Goal: Book appointment/travel/reservation

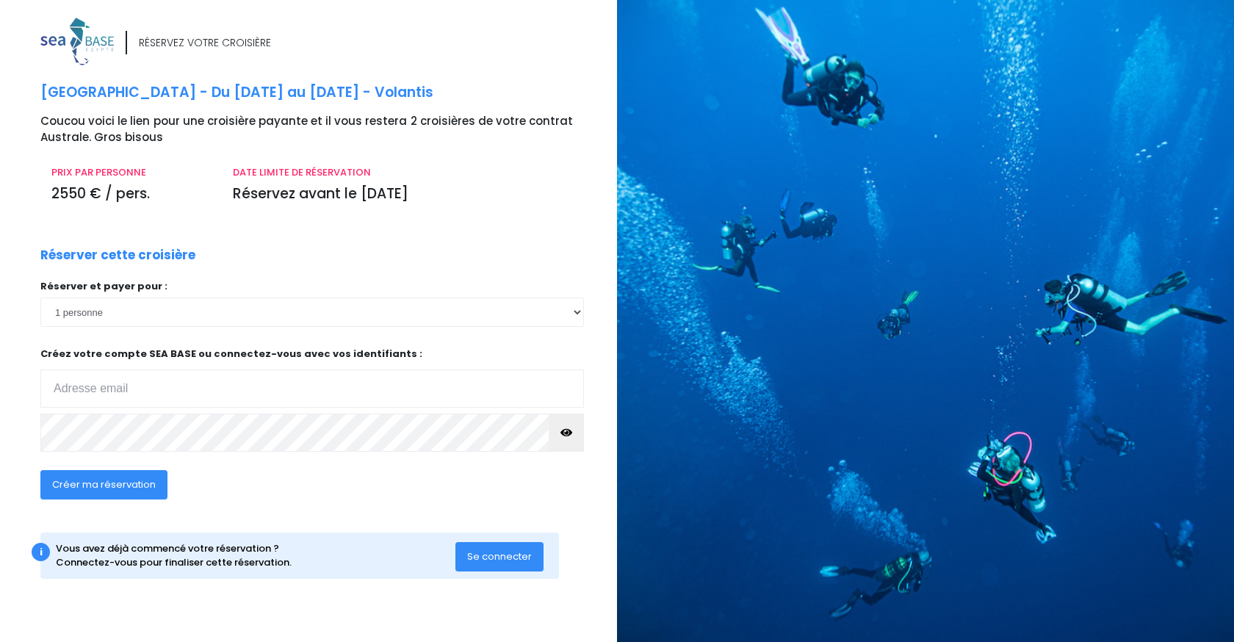
click at [170, 396] on input "email" at bounding box center [311, 388] width 543 height 38
type input "geraldine.rogliano@gmail.com"
click at [140, 484] on span "Créer ma réservation" at bounding box center [104, 484] width 104 height 14
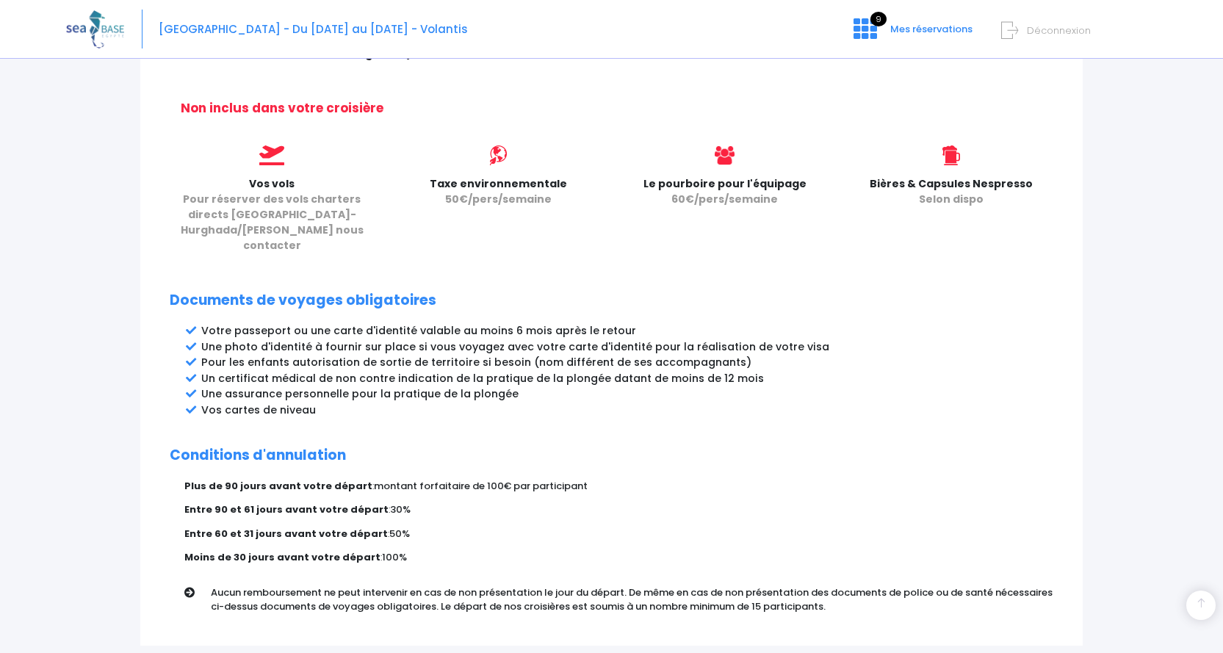
scroll to position [675, 0]
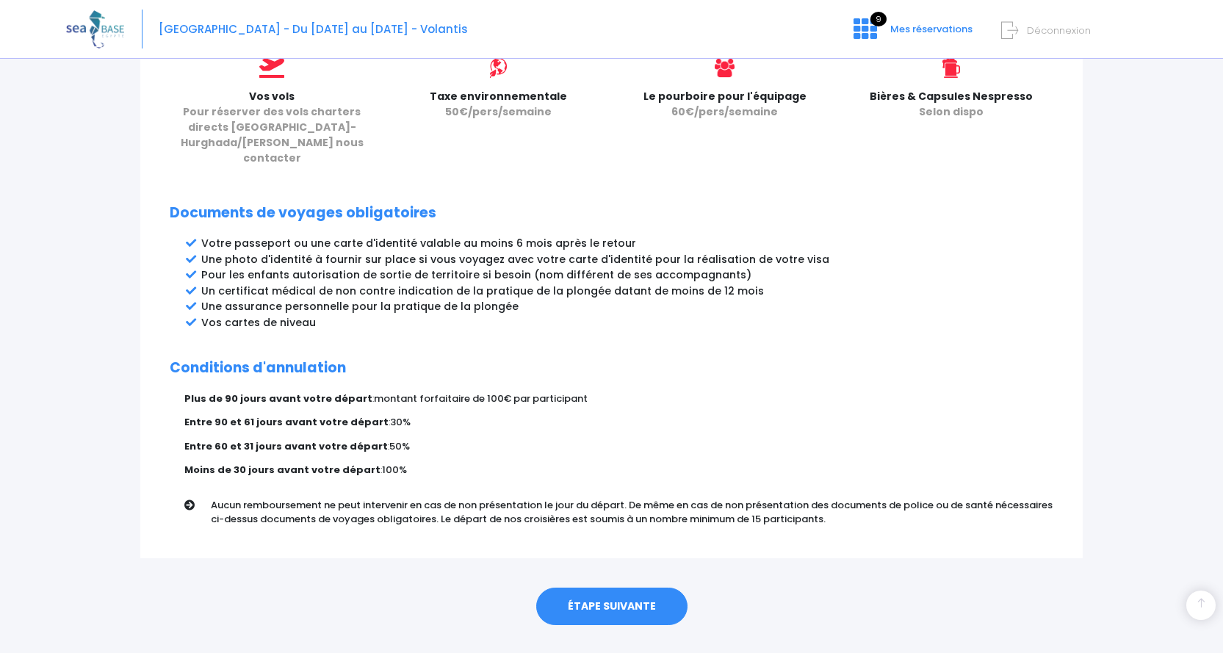
click at [593, 587] on link "ÉTAPE SUIVANTE" at bounding box center [611, 606] width 151 height 38
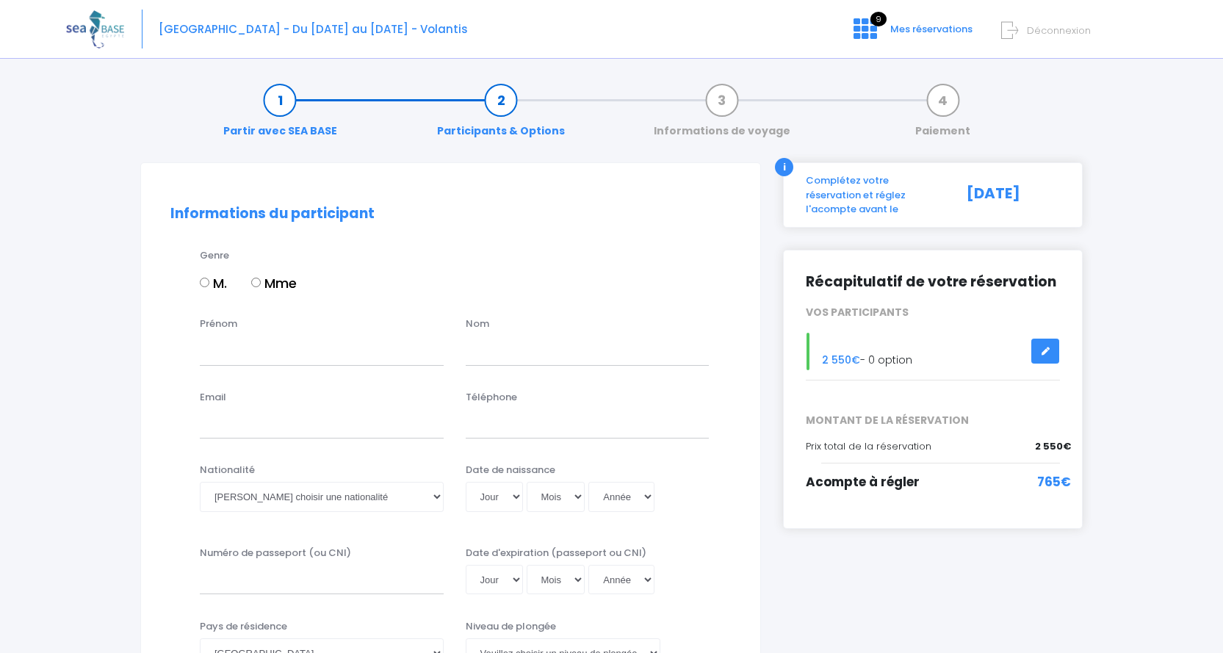
click at [200, 287] on input "M." at bounding box center [205, 283] width 10 height 10
radio input "true"
click at [261, 347] on input "Prénom" at bounding box center [322, 350] width 244 height 29
type input "[PERSON_NAME]"
click at [484, 359] on input "text" at bounding box center [588, 350] width 244 height 29
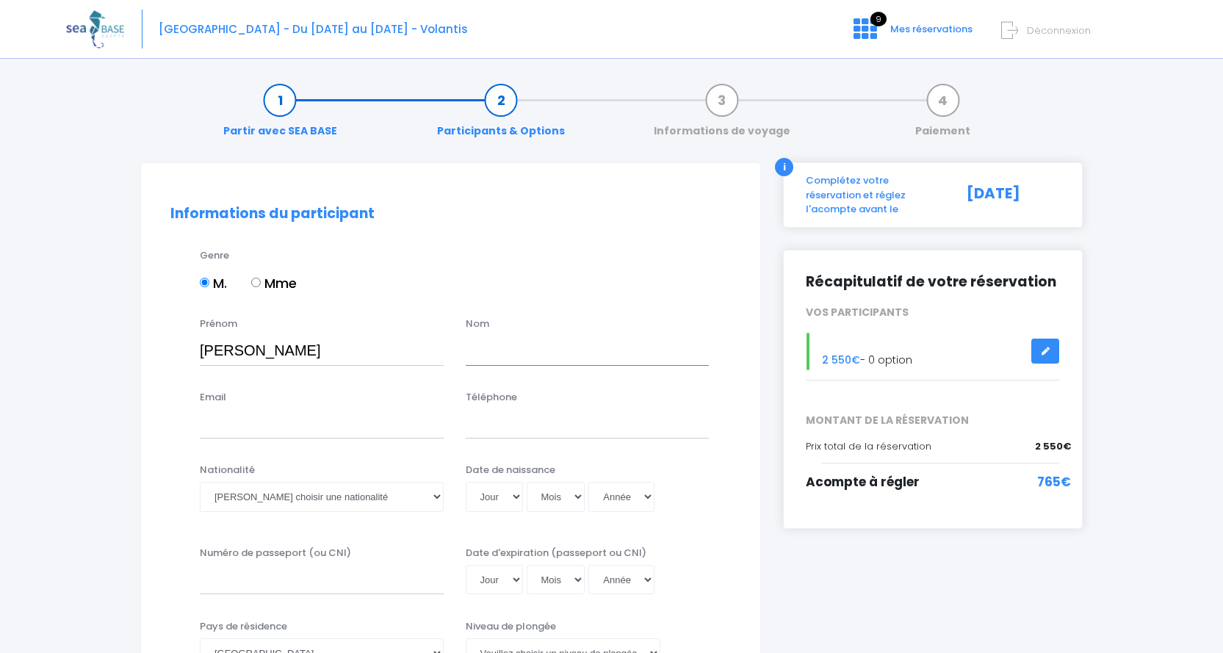
type input "CHAUSSEBOURG"
click at [318, 424] on input "Email" at bounding box center [322, 423] width 244 height 29
type input "geraldine.rogliano@gmail.com"
click at [487, 427] on input "Téléphone" at bounding box center [588, 423] width 244 height 29
type input "0686601671"
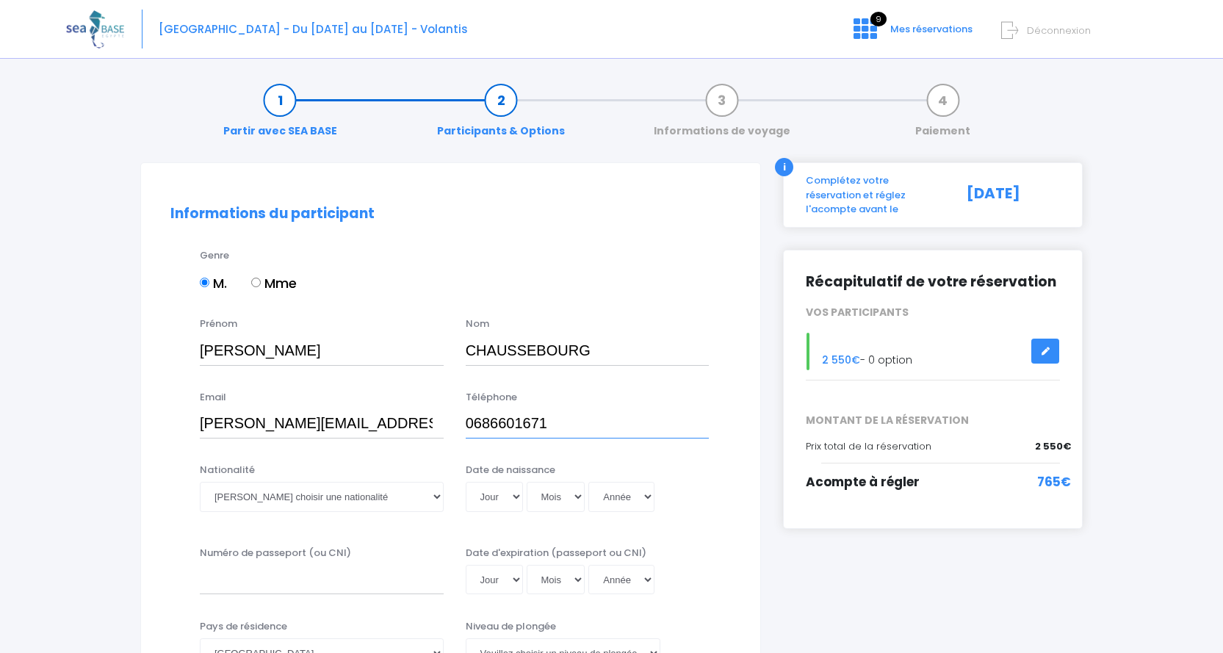
scroll to position [147, 0]
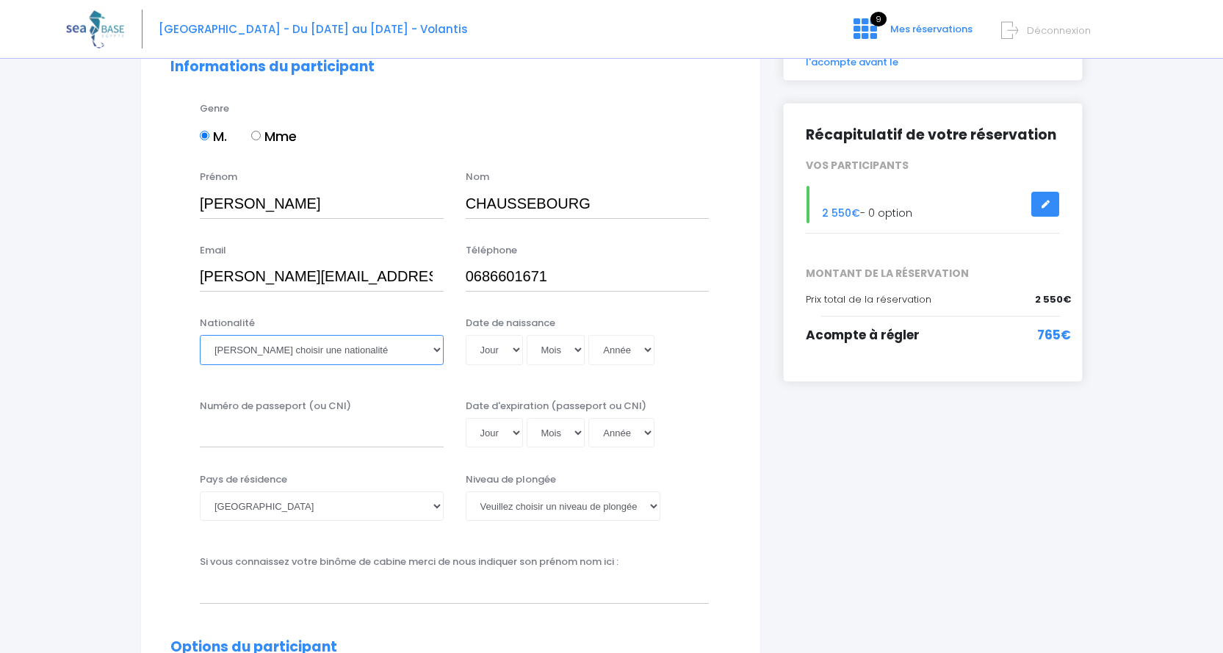
click at [365, 355] on select "Veuillez choisir une nationalité Afghane Albanaise Algerienne Allemande America…" at bounding box center [322, 349] width 244 height 29
select select "Française"
click at [200, 335] on select "Veuillez choisir une nationalité Afghane Albanaise Algerienne Allemande America…" at bounding box center [322, 349] width 244 height 29
click at [472, 352] on select "Jour 01 02 03 04 05 06 07 08 09 10 11 12 13 14 15 16 17 18 19 20 21 22 23 24 25…" at bounding box center [494, 349] width 57 height 29
select select "21"
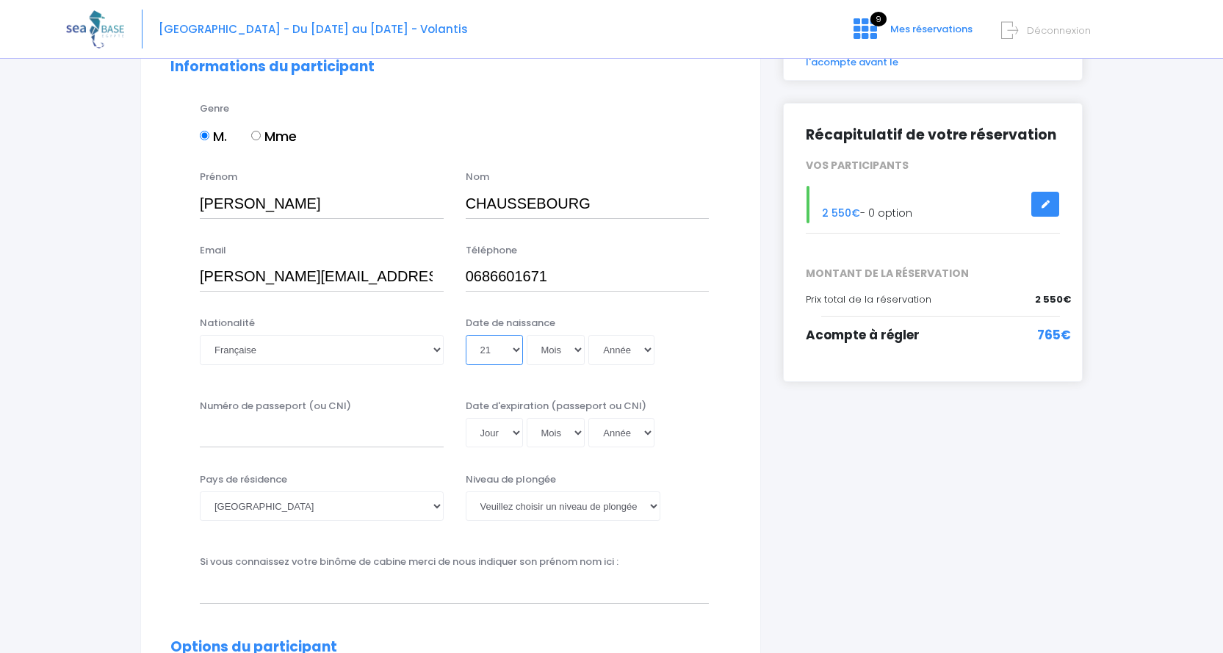
click at [466, 335] on select "Jour 01 02 03 04 05 06 07 08 09 10 11 12 13 14 15 16 17 18 19 20 21 22 23 24 25…" at bounding box center [494, 349] width 57 height 29
select select "03"
select select "1999"
type input "1999-03-21"
select select "1969"
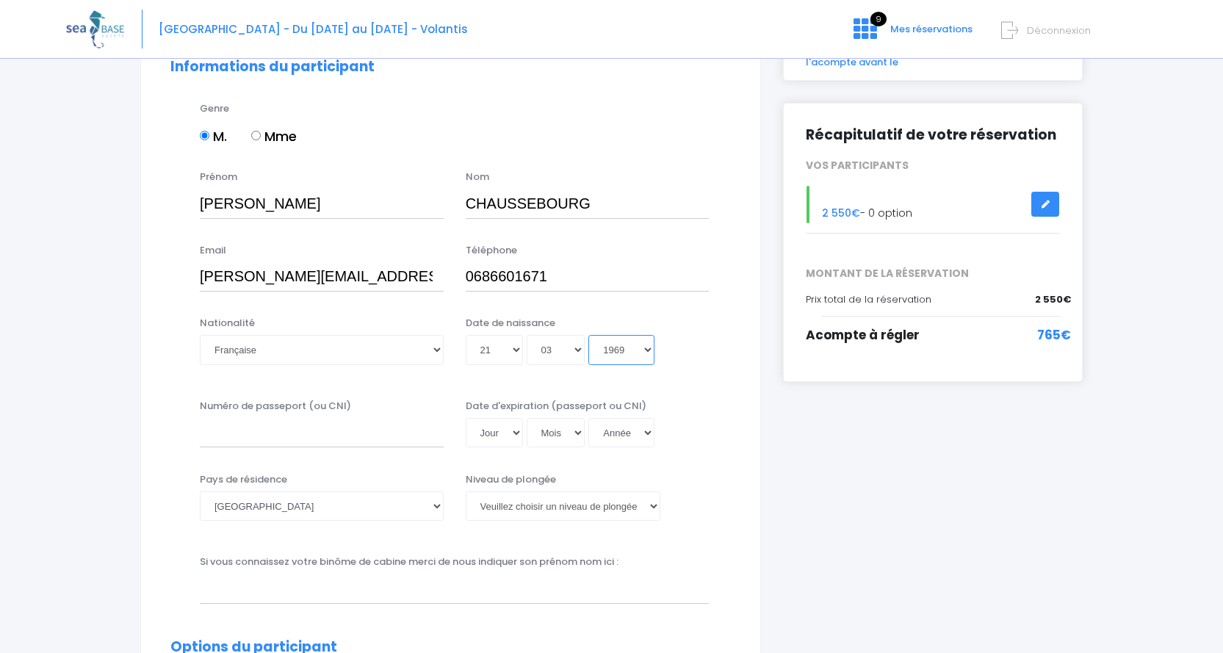
type input "1969-03-21"
select select "1964"
type input "1964-03-21"
click at [409, 446] on input "Numéro de passeport (ou CNI)" at bounding box center [322, 432] width 244 height 29
type input "21CC91361"
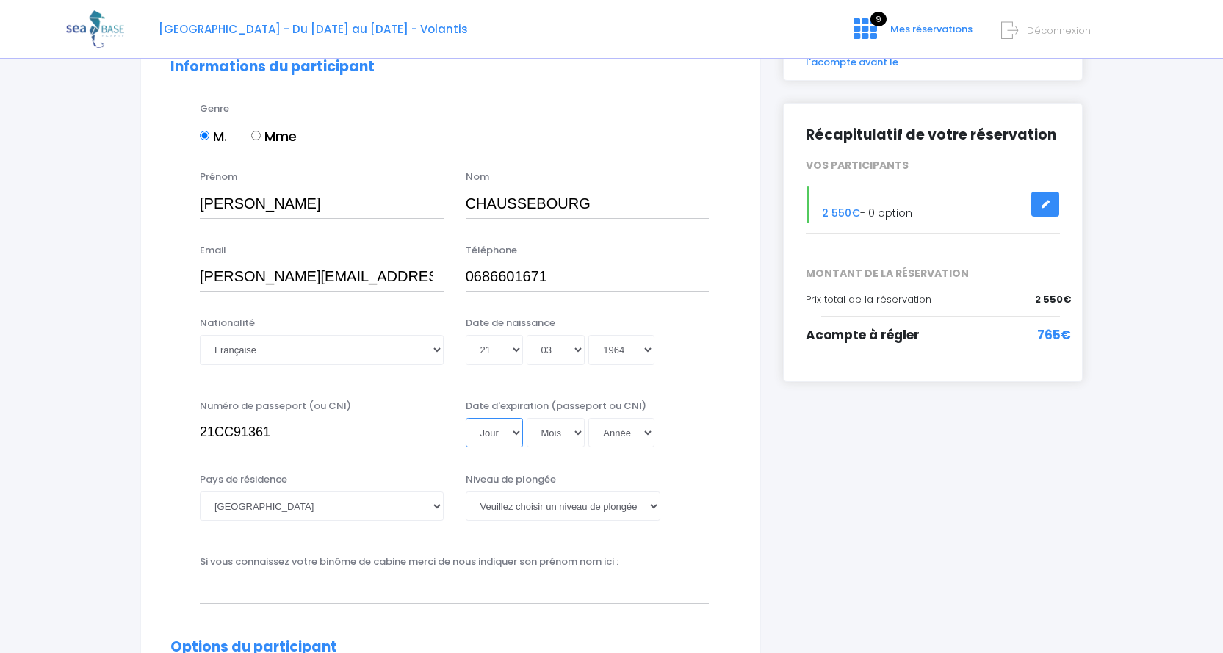
click at [484, 434] on select "Jour 01 02 03 04 05 06 07 08 09 10 11 12 13 14 15 16 17 18 19 20 21 22 23 24 25…" at bounding box center [494, 432] width 57 height 29
select select "14"
click at [466, 418] on select "Jour 01 02 03 04 05 06 07 08 09 10 11 12 13 14 15 16 17 18 19 20 21 22 23 24 25…" at bounding box center [494, 432] width 57 height 29
select select "06"
select select "2045"
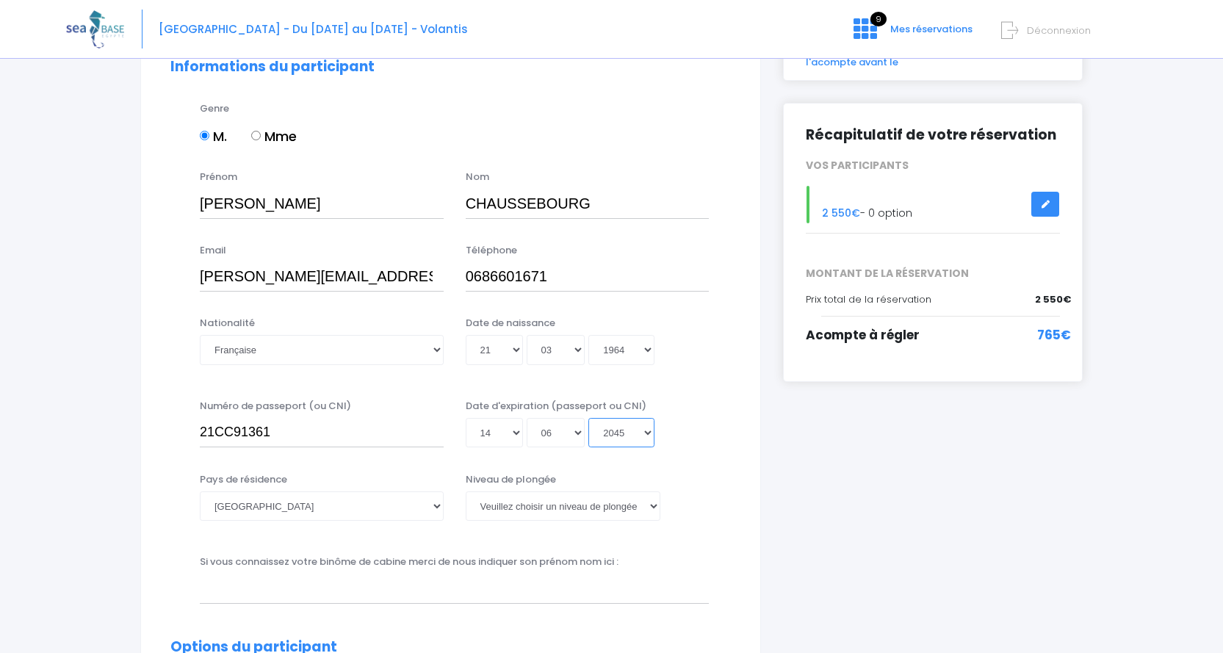
type input "2045-06-14"
select select "2039"
type input "2039-06-14"
select select "2031"
type input "2031-06-14"
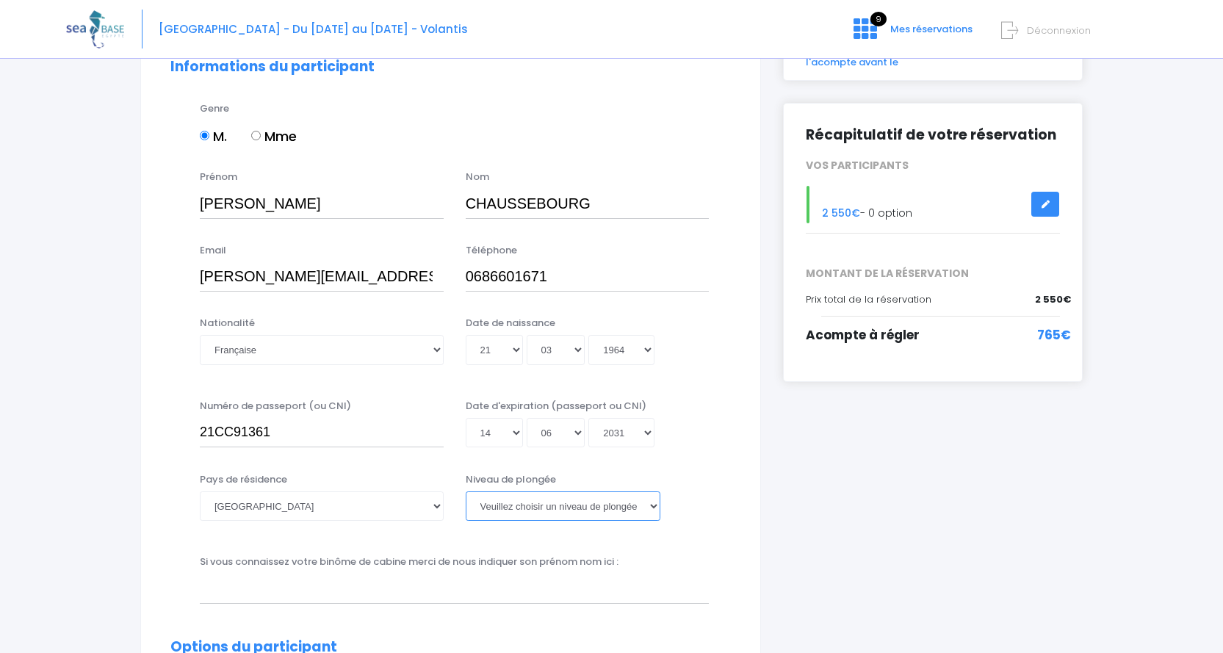
click at [565, 501] on select "Veuillez choisir un niveau de plongée Non plongeur Junior OW diver Adventure OW…" at bounding box center [563, 505] width 195 height 29
select select "MF1"
click at [466, 491] on select "Veuillez choisir un niveau de plongée Non plongeur Junior OW diver Adventure OW…" at bounding box center [563, 505] width 195 height 29
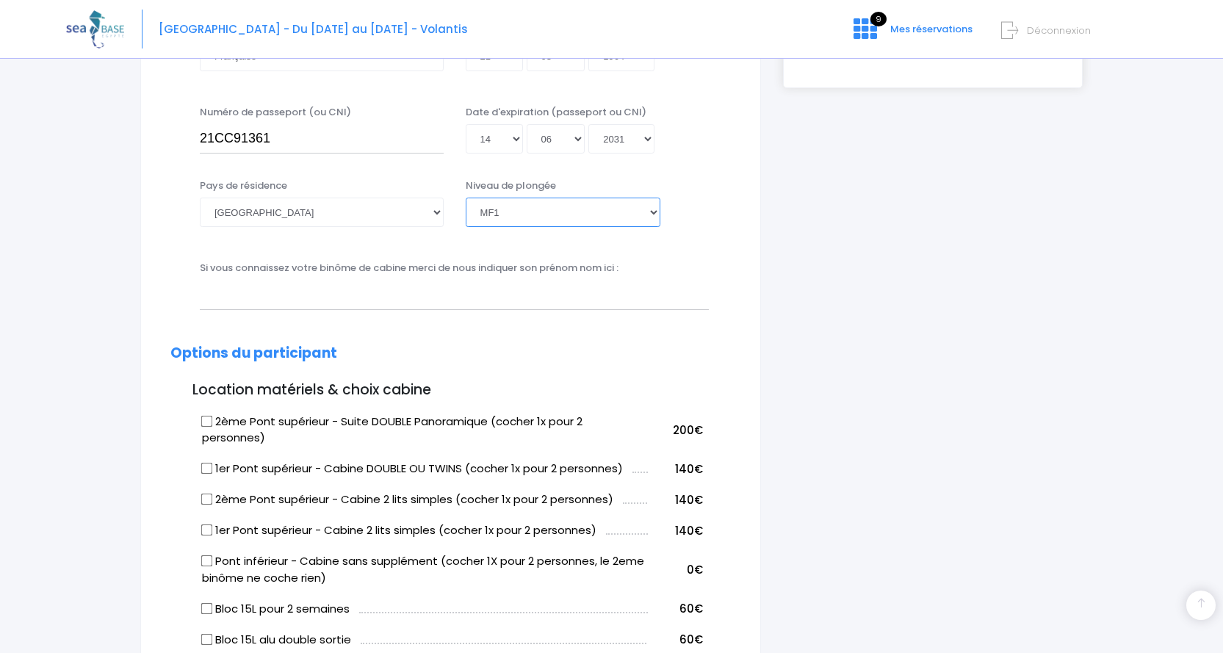
scroll to position [514, 0]
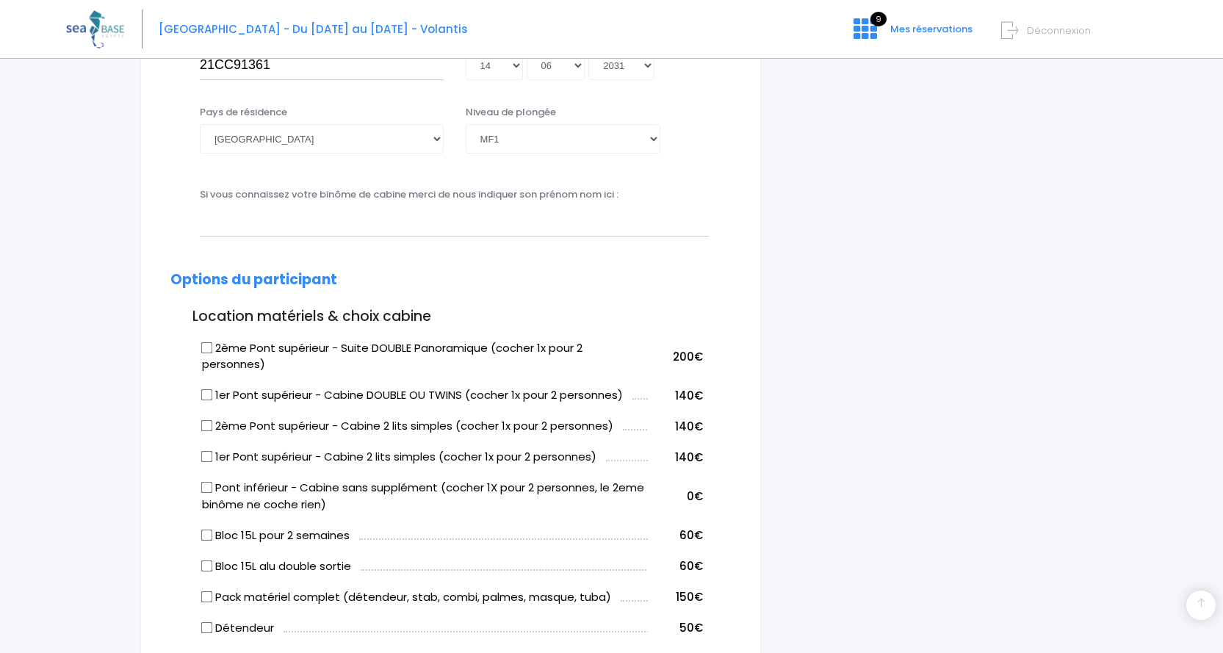
click at [209, 395] on input "1er Pont supérieur - Cabine DOUBLE OU TWINS (cocher 1x pour 2 personnes)" at bounding box center [207, 395] width 12 height 12
checkbox input "true"
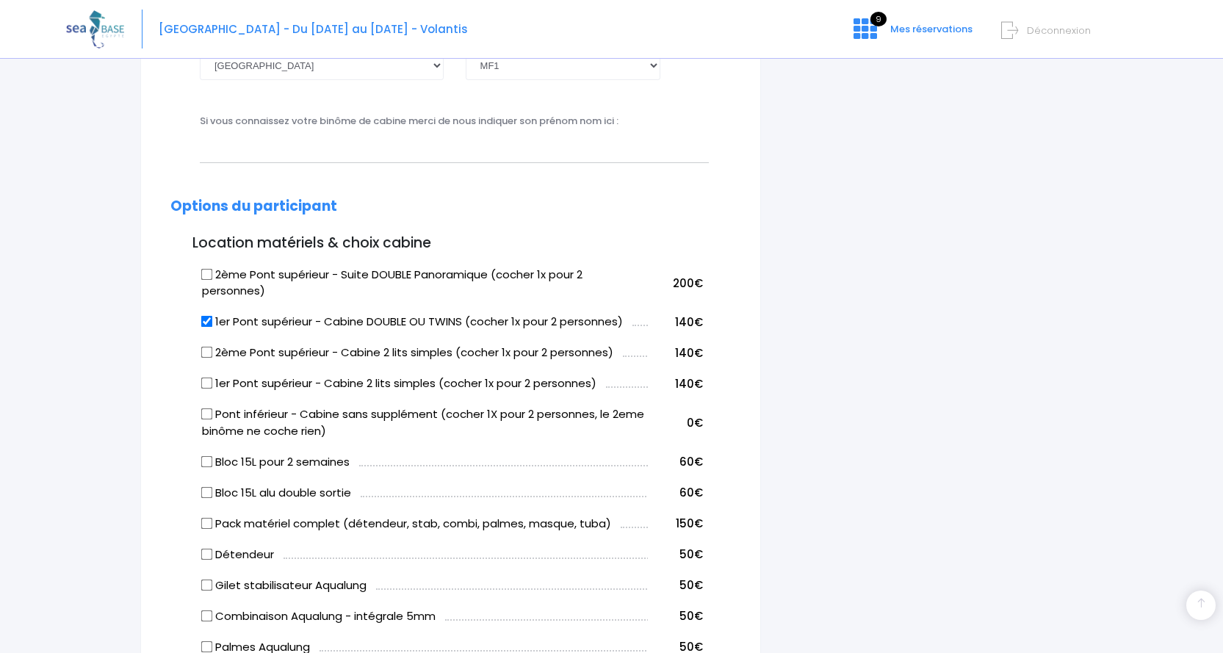
click at [209, 492] on input "Bloc 15L alu double sortie" at bounding box center [207, 492] width 12 height 12
checkbox input "true"
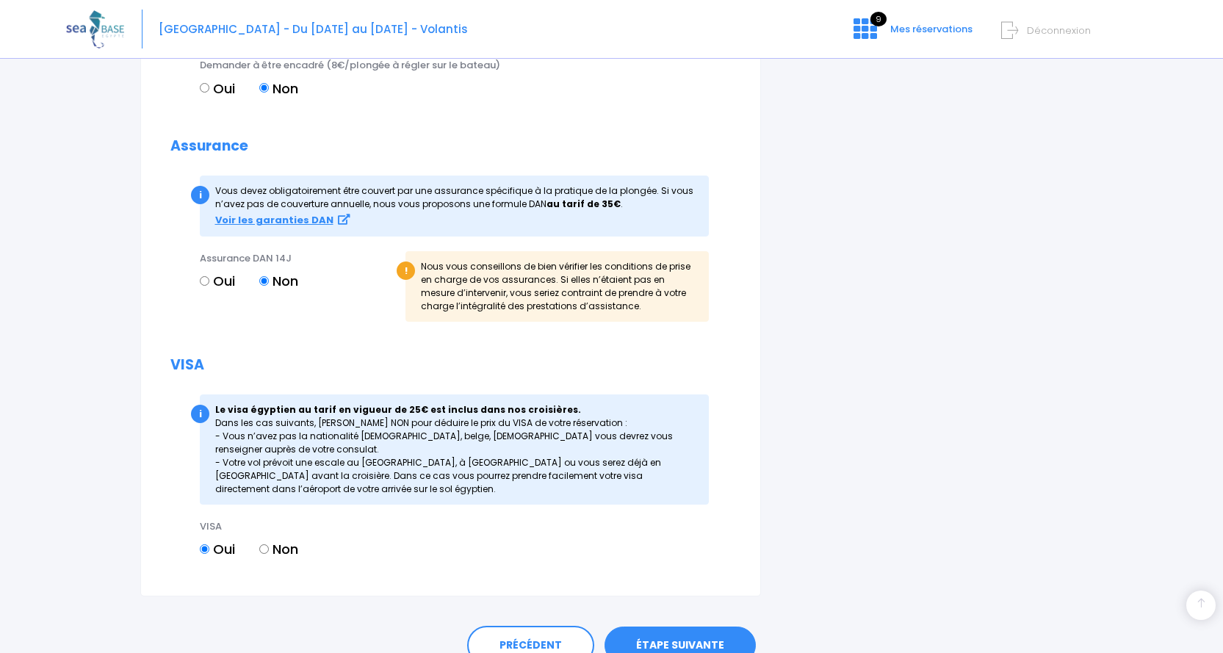
scroll to position [1613, 0]
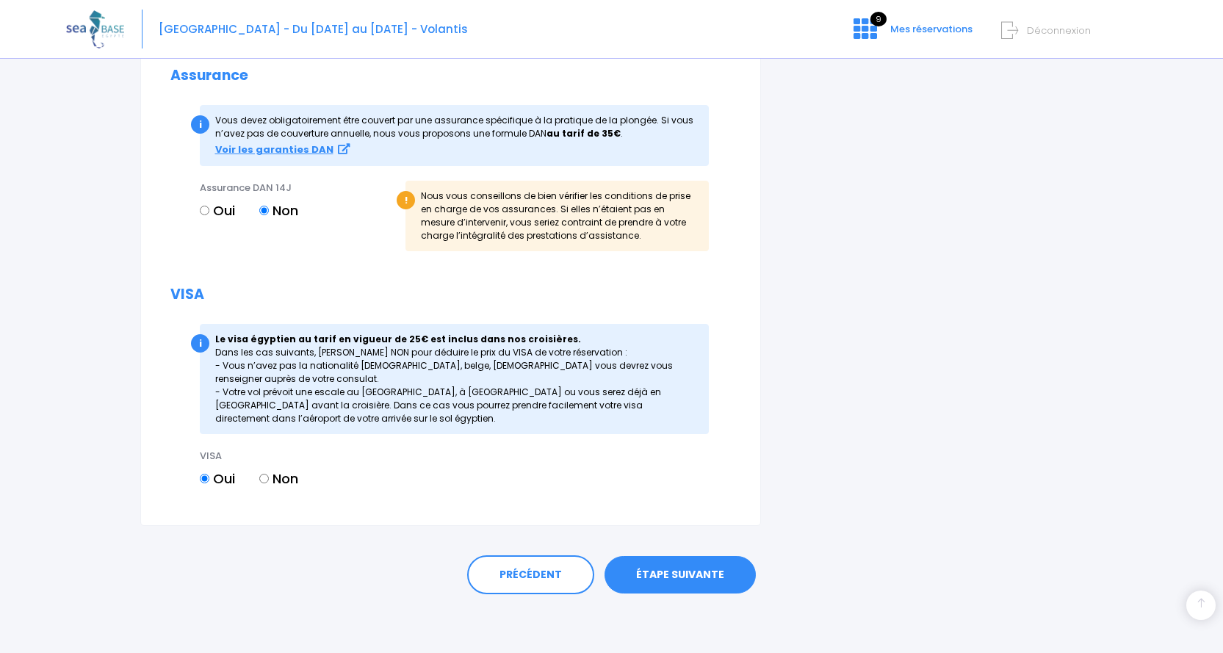
click at [690, 574] on link "ÉTAPE SUIVANTE" at bounding box center [679, 575] width 151 height 38
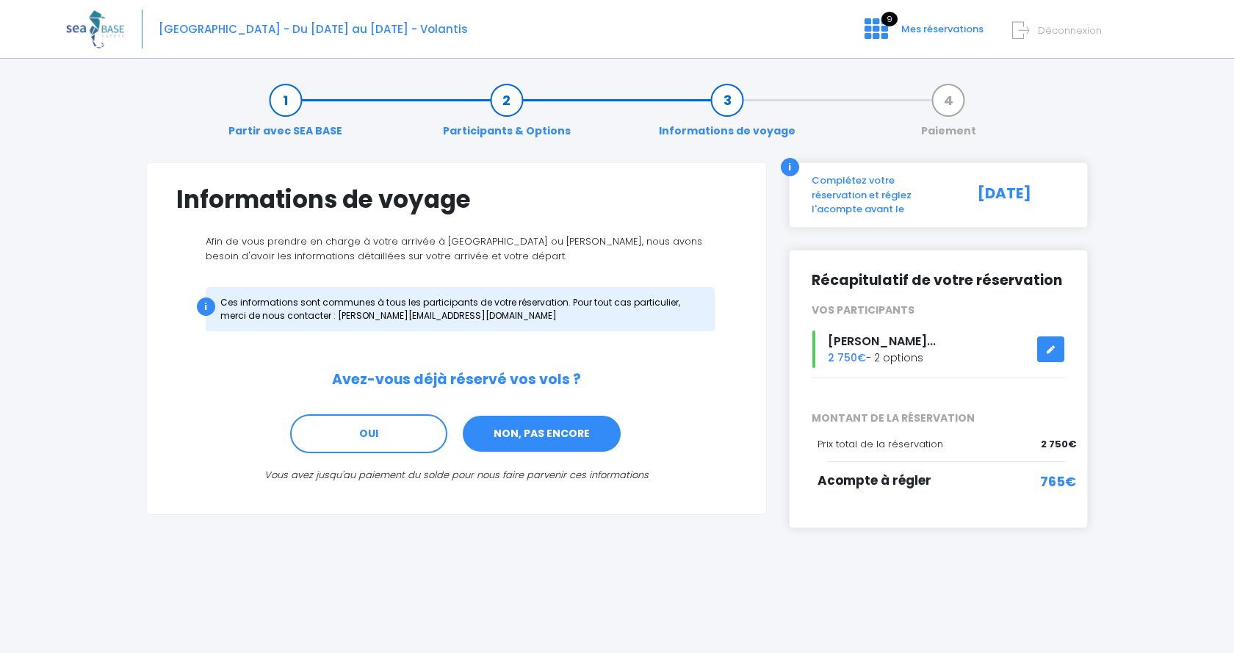
click at [579, 445] on link "NON, PAS ENCORE" at bounding box center [541, 434] width 161 height 40
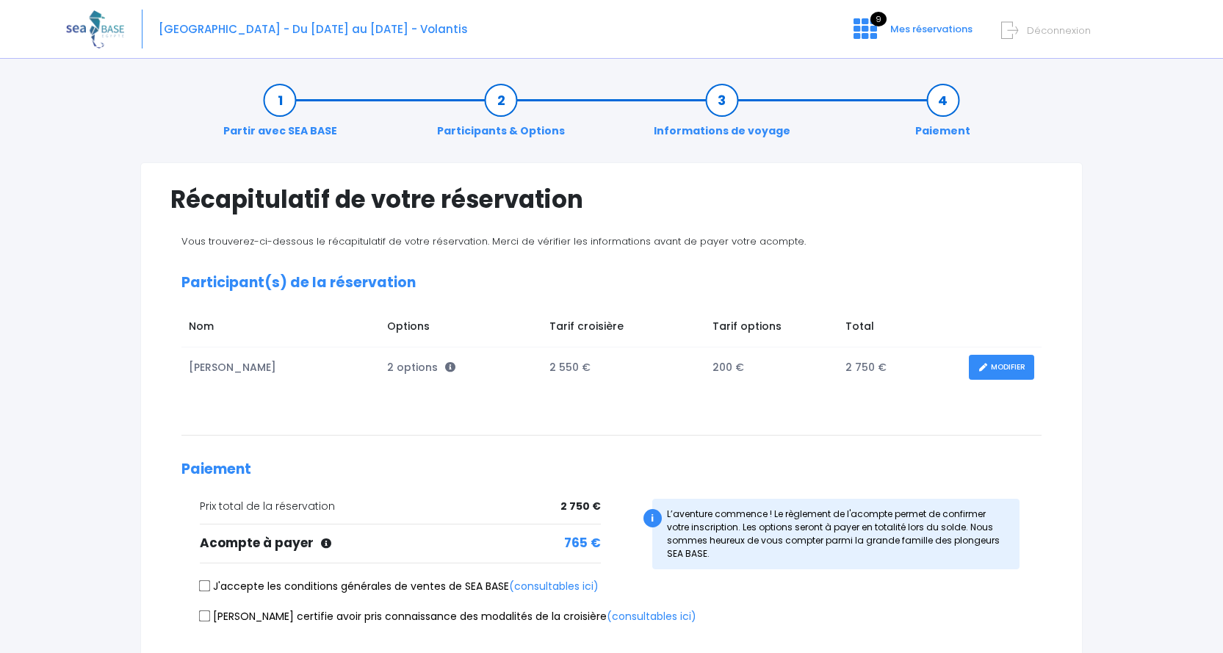
scroll to position [136, 0]
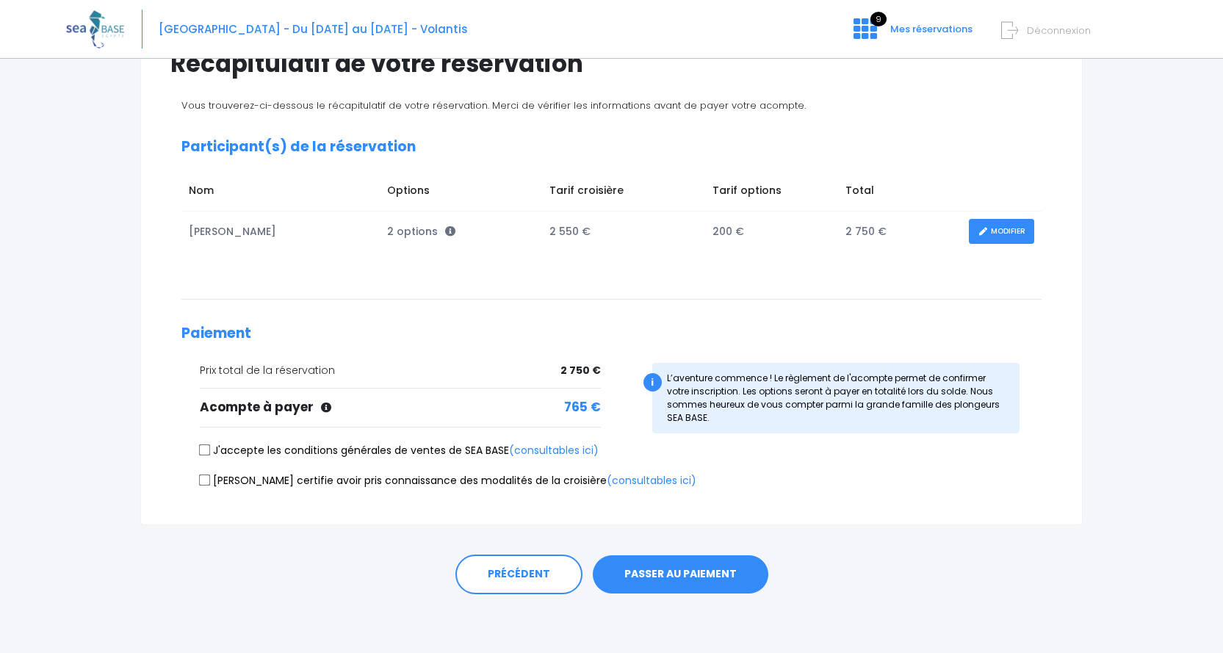
click at [206, 449] on input "J'accepte les conditions générales de ventes de SEA BASE (consultables ici)" at bounding box center [205, 450] width 12 height 12
checkbox input "true"
click at [204, 480] on input "Je certifie avoir pris connaissance des modalités de la croisière (consultables…" at bounding box center [205, 480] width 12 height 12
checkbox input "true"
click at [707, 577] on button "PASSER AU PAIEMENT" at bounding box center [681, 574] width 176 height 38
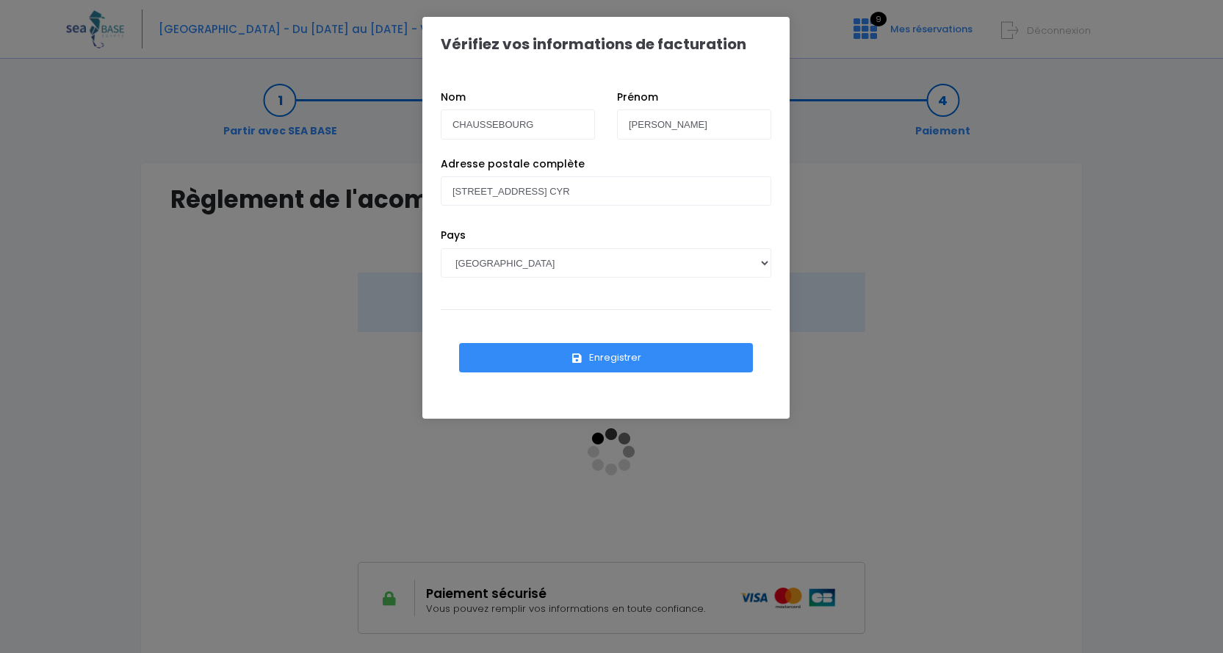
click at [617, 357] on button "Enregistrer" at bounding box center [606, 357] width 294 height 29
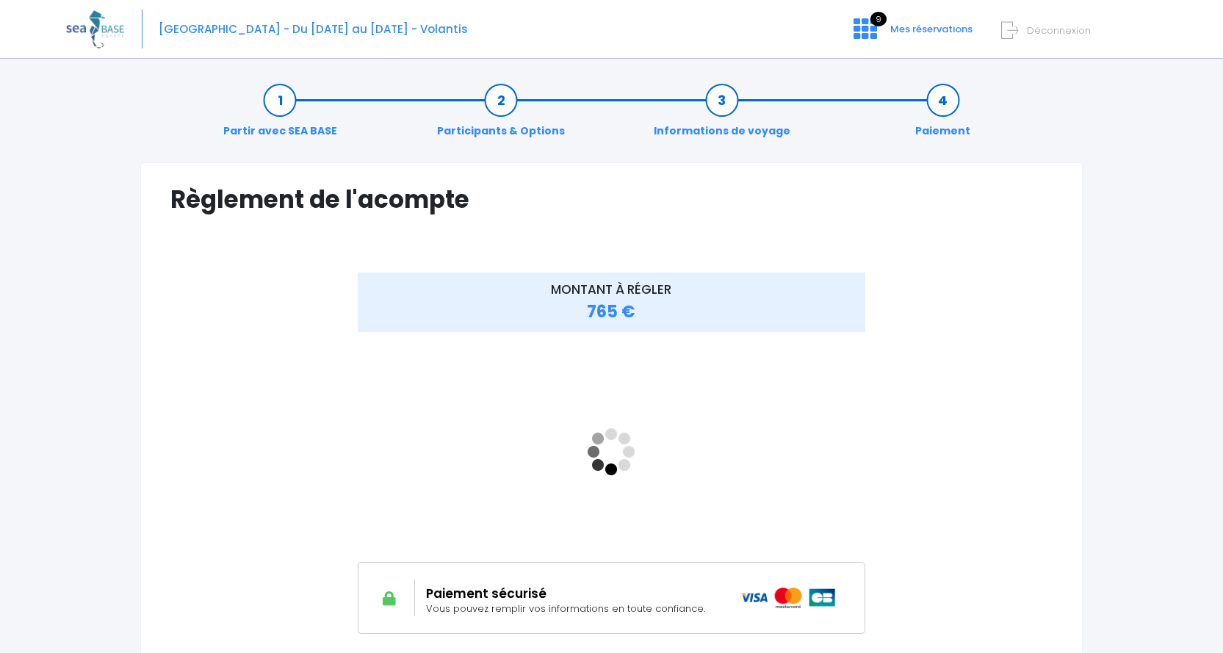
scroll to position [147, 0]
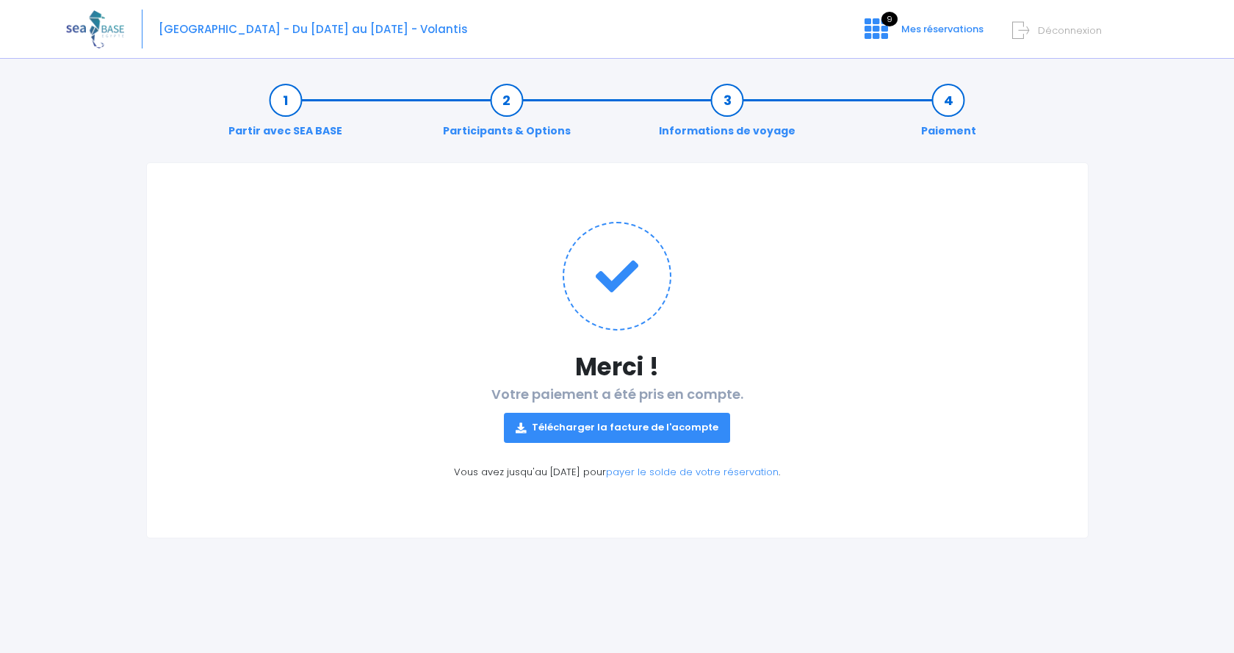
click at [589, 432] on link "Télécharger la facture de l'acompte" at bounding box center [617, 427] width 226 height 29
